Goal: Navigation & Orientation: Find specific page/section

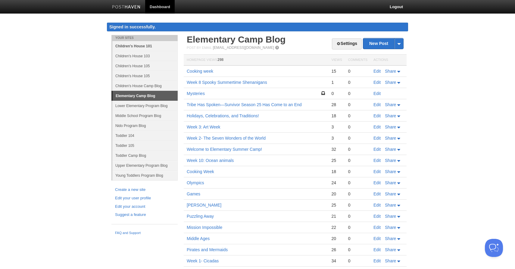
click at [131, 46] on link "Children's House 101" at bounding box center [144, 46] width 65 height 10
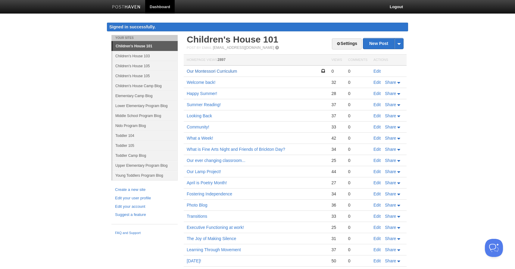
click at [208, 70] on link "Our Montessori Curriculum" at bounding box center [212, 71] width 50 height 5
click at [139, 76] on link "Children's House 105" at bounding box center [144, 76] width 65 height 10
click at [138, 76] on link "Children's House 105" at bounding box center [144, 76] width 65 height 10
click at [126, 75] on link "Children's House 105" at bounding box center [144, 76] width 65 height 10
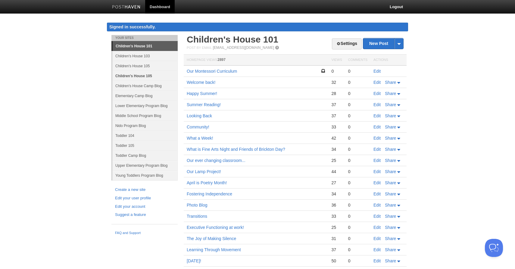
click at [131, 74] on link "Children's House 105" at bounding box center [144, 76] width 65 height 10
click at [130, 104] on link "Lower Elementary Program Blog" at bounding box center [144, 106] width 65 height 10
click at [126, 75] on link "Children's House 105" at bounding box center [144, 76] width 65 height 10
click at [193, 70] on link "Our Montessori Curriculum" at bounding box center [212, 71] width 50 height 5
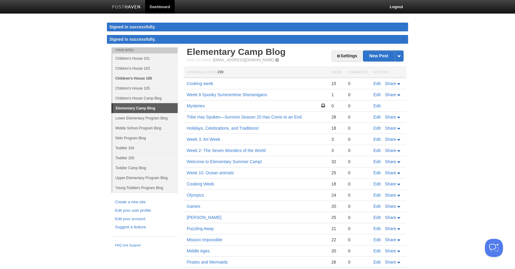
click at [137, 78] on link "Children's House 105" at bounding box center [144, 78] width 65 height 10
